Goal: Information Seeking & Learning: Learn about a topic

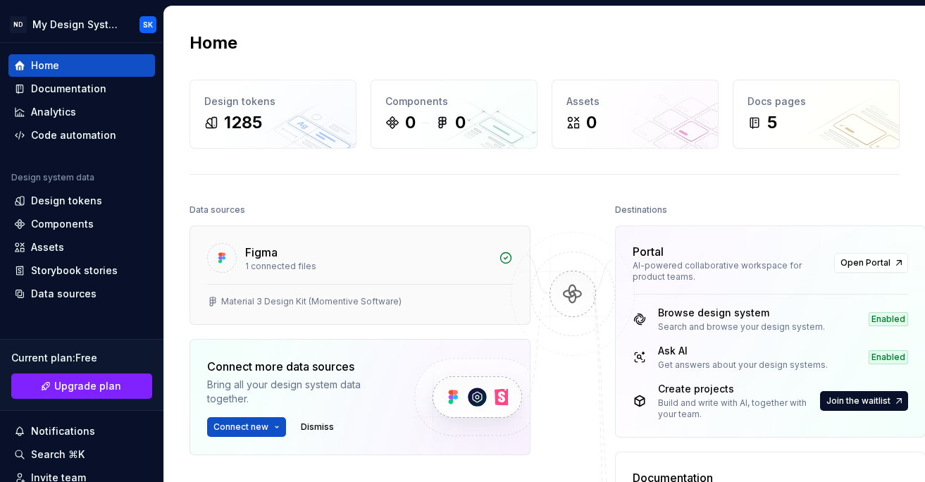
click at [364, 256] on div "Figma" at bounding box center [367, 252] width 245 height 17
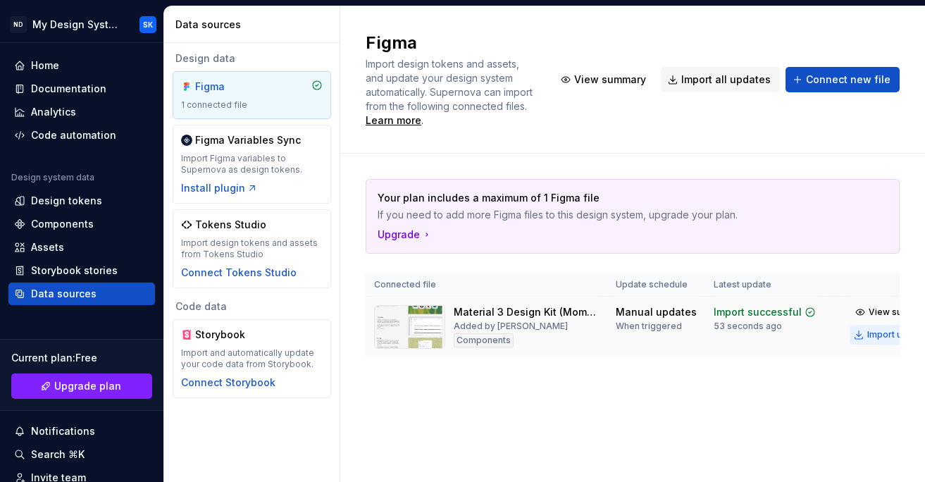
click at [867, 336] on div "Import updates" at bounding box center [899, 334] width 64 height 11
click at [268, 109] on div "1 connected file" at bounding box center [252, 104] width 142 height 11
click at [63, 63] on div "Home" at bounding box center [81, 65] width 135 height 14
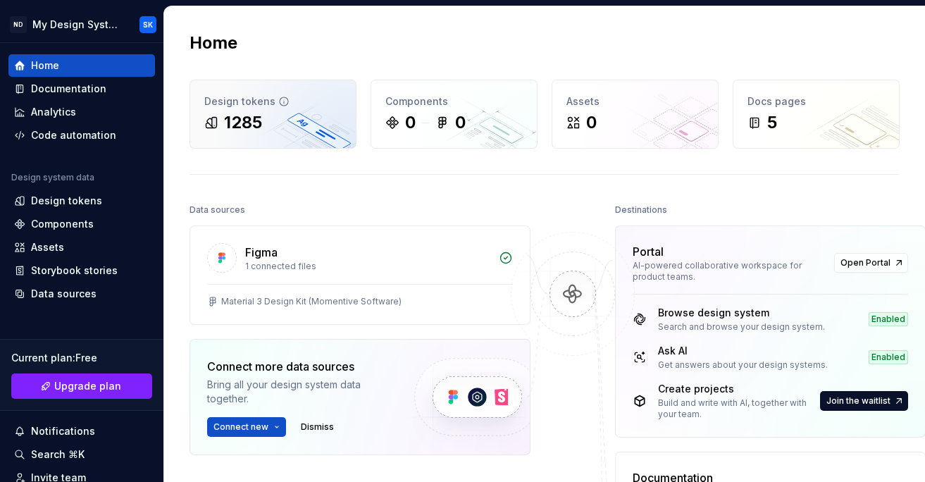
click at [270, 116] on div "1285" at bounding box center [272, 122] width 137 height 23
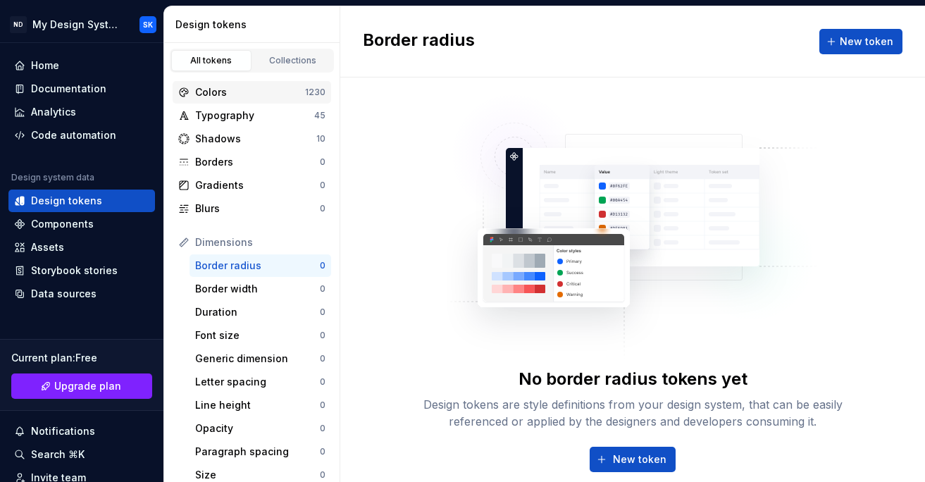
click at [231, 85] on div "Colors" at bounding box center [250, 92] width 110 height 14
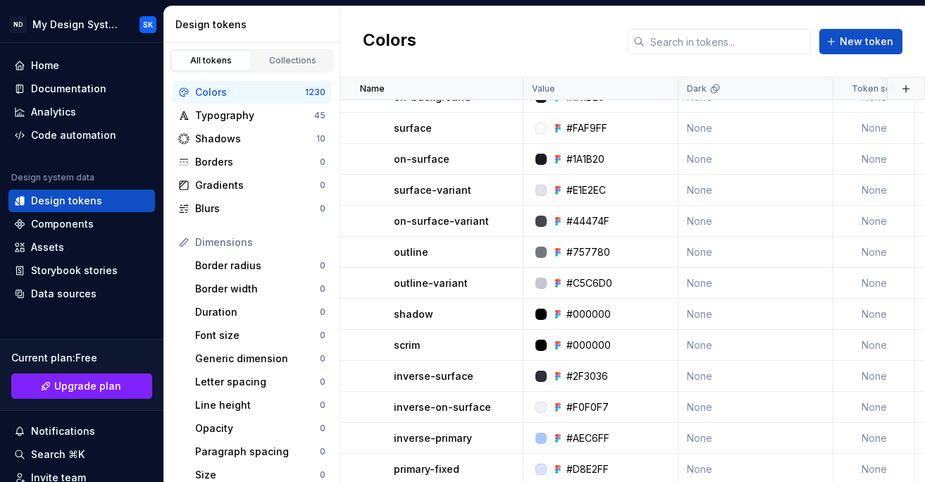
scroll to position [6146, 0]
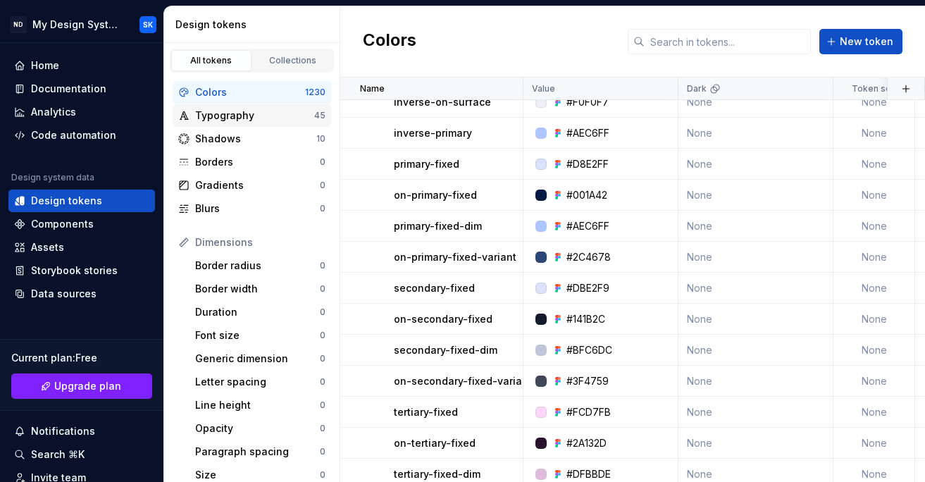
click at [252, 116] on div "Typography" at bounding box center [254, 116] width 119 height 14
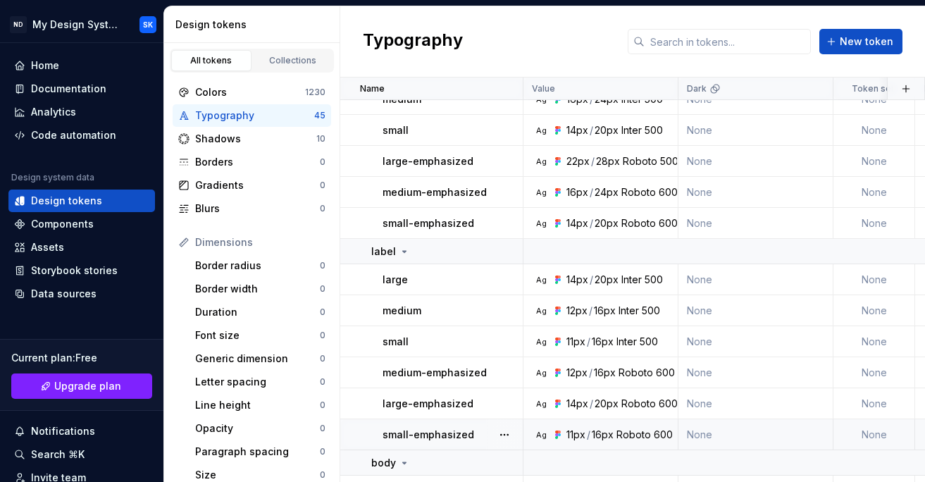
scroll to position [795, 0]
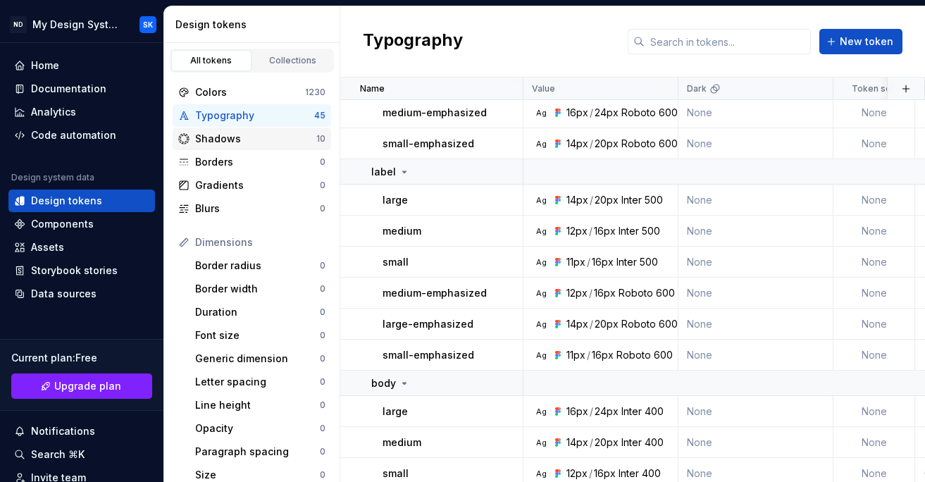
click at [223, 137] on div "Shadows" at bounding box center [255, 139] width 121 height 14
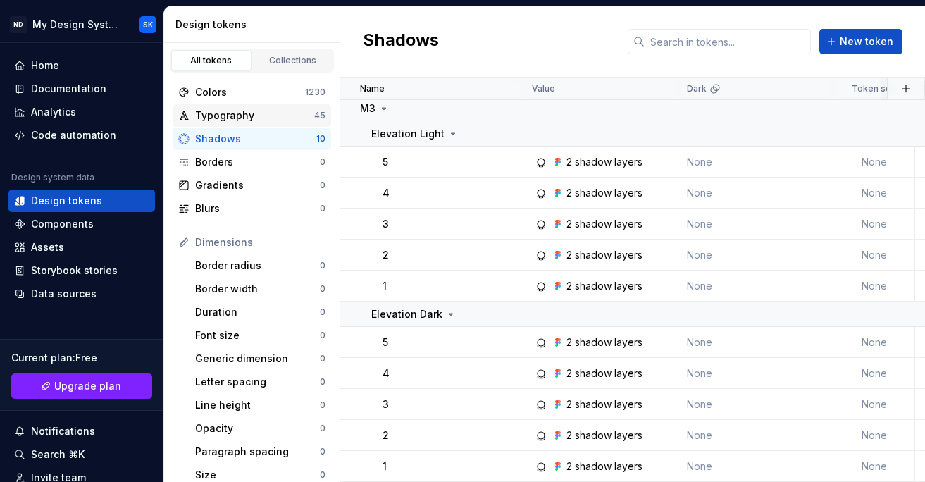
click at [206, 118] on div "Typography" at bounding box center [254, 116] width 119 height 14
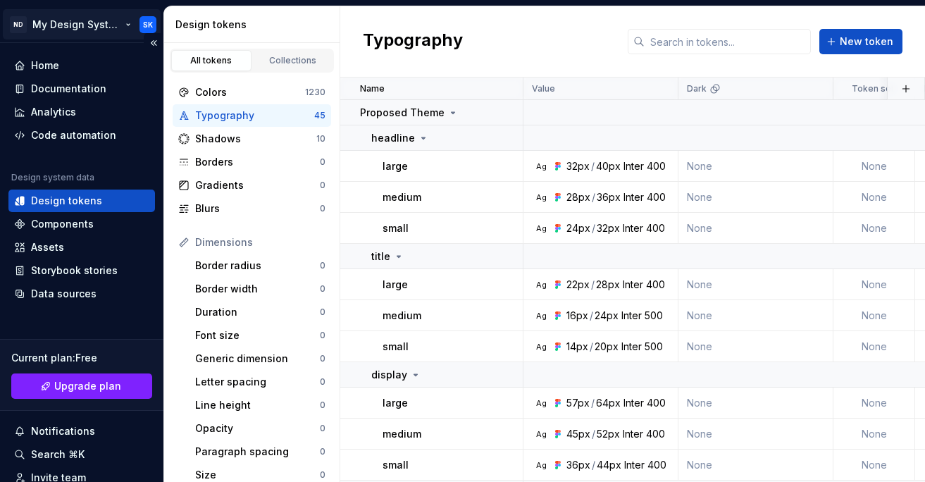
click at [115, 22] on html "ND My Design System SK Home Documentation Analytics Code automation Design syst…" at bounding box center [462, 241] width 925 height 482
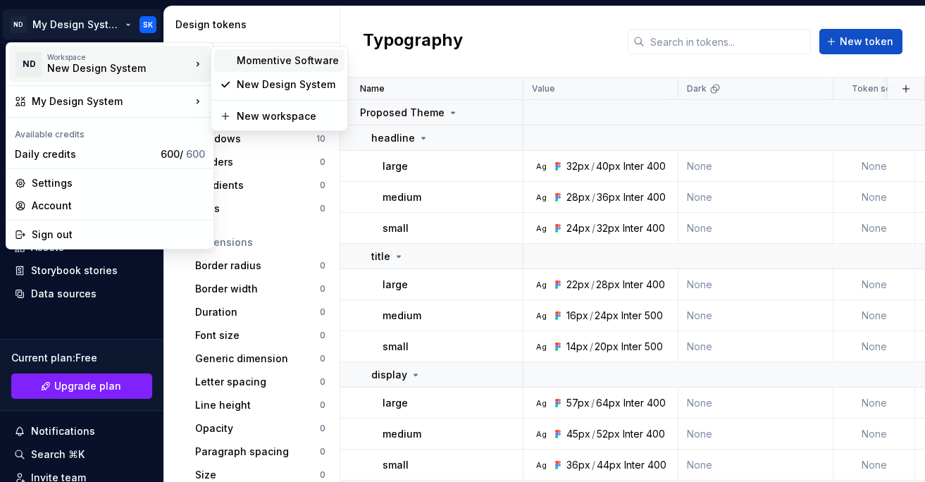
click at [277, 61] on div "Momentive Software" at bounding box center [288, 61] width 102 height 14
